Goal: Navigation & Orientation: Find specific page/section

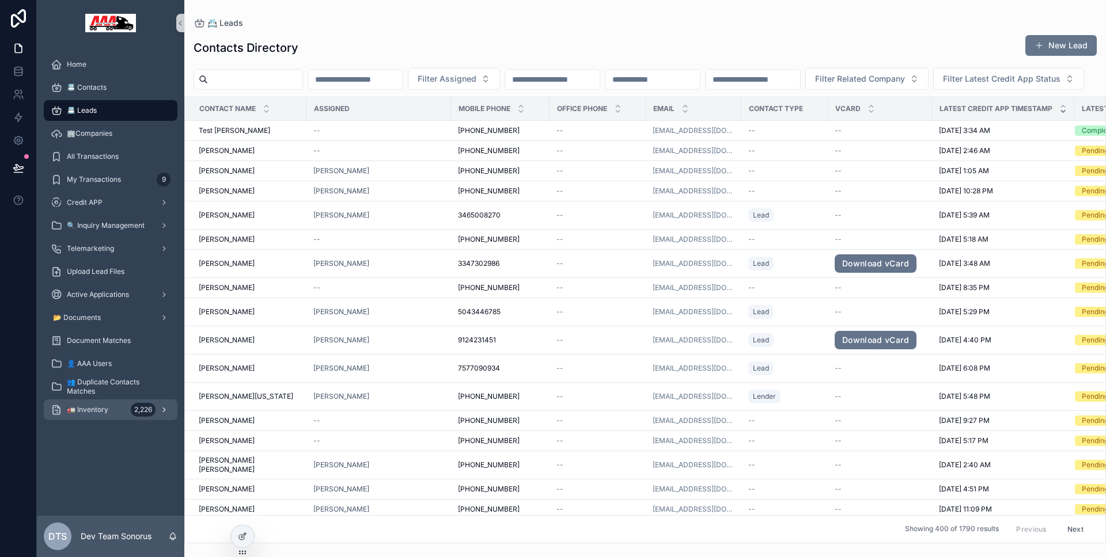
click at [105, 409] on span "🚛 Inventory" at bounding box center [87, 409] width 41 height 9
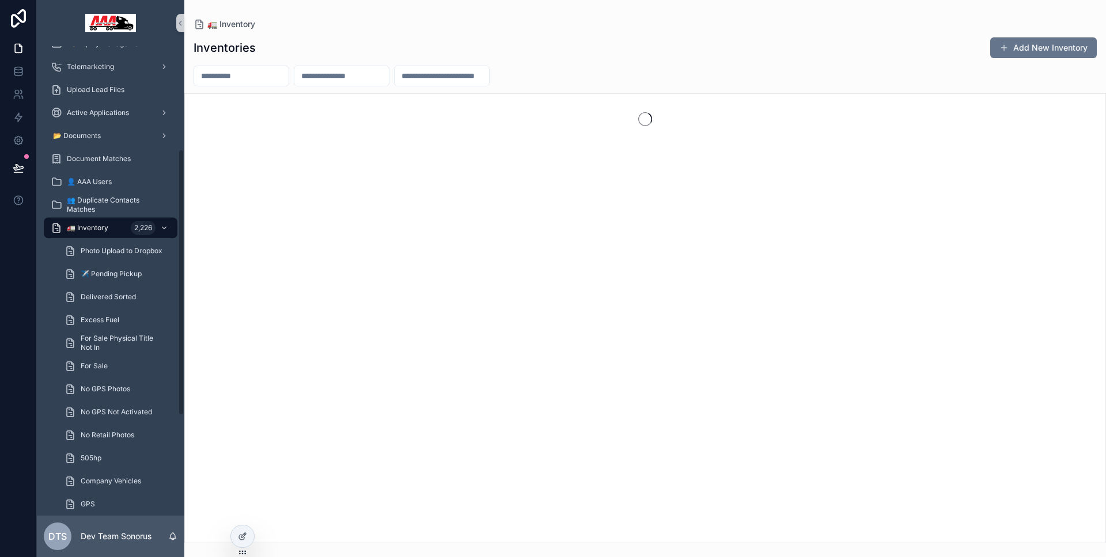
scroll to position [357, 0]
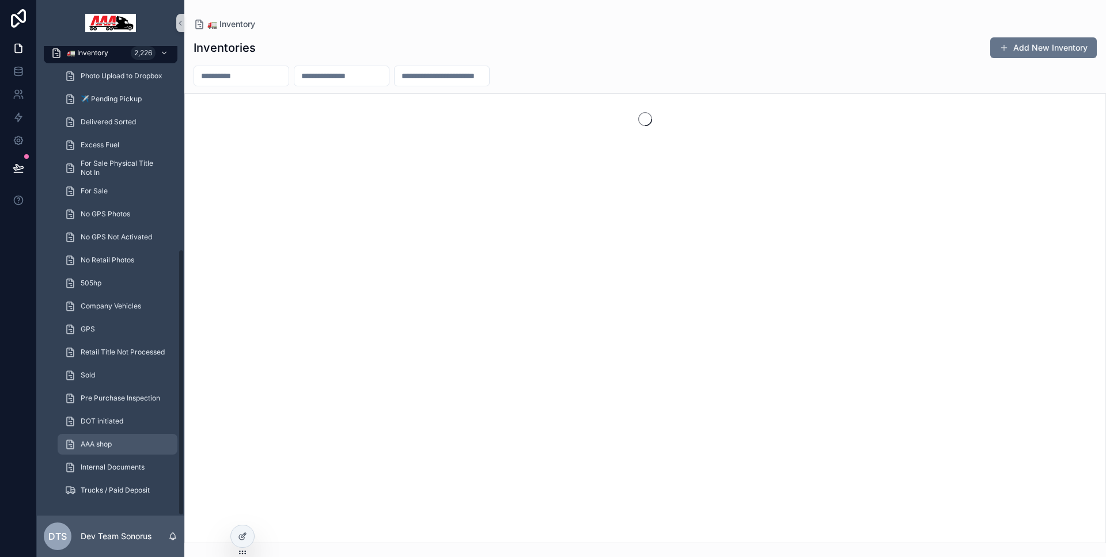
click at [118, 437] on div "AAA shop" at bounding box center [117, 444] width 106 height 18
